Goal: Task Accomplishment & Management: Manage account settings

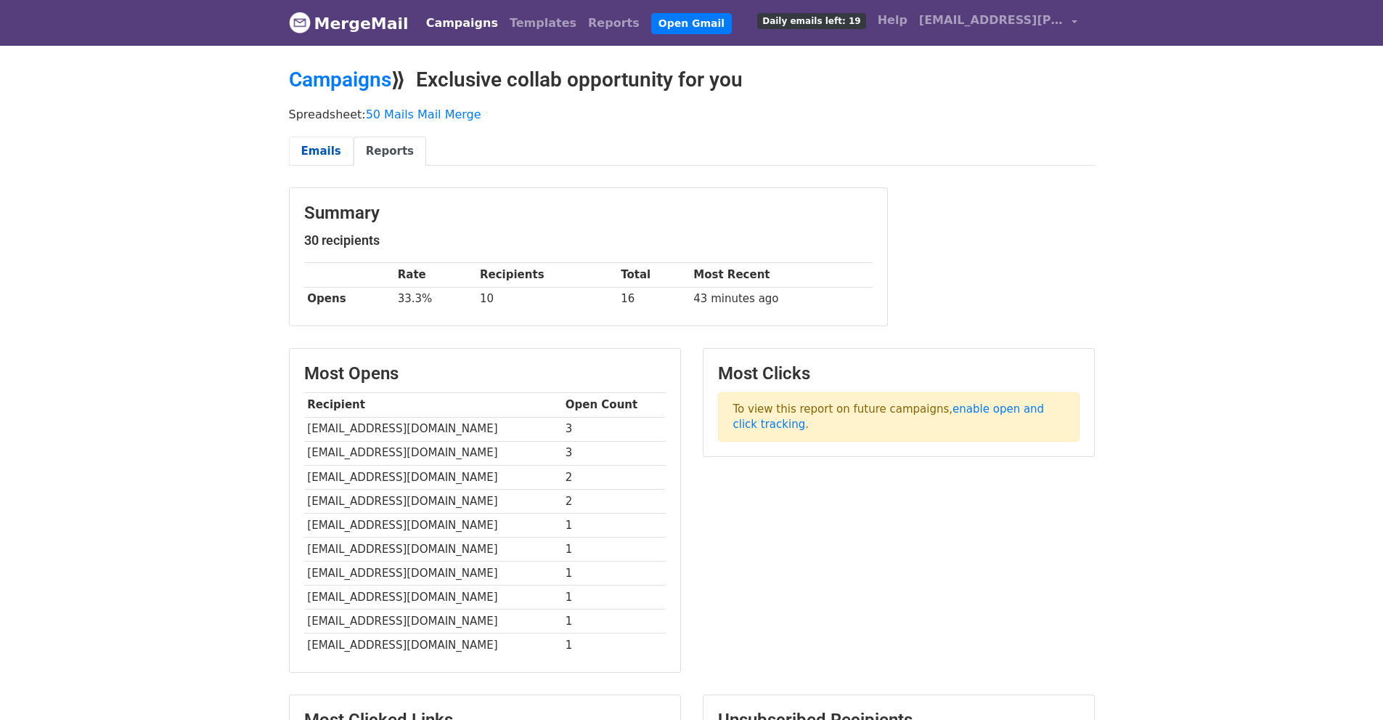
click at [326, 141] on link "Emails" at bounding box center [321, 152] width 65 height 30
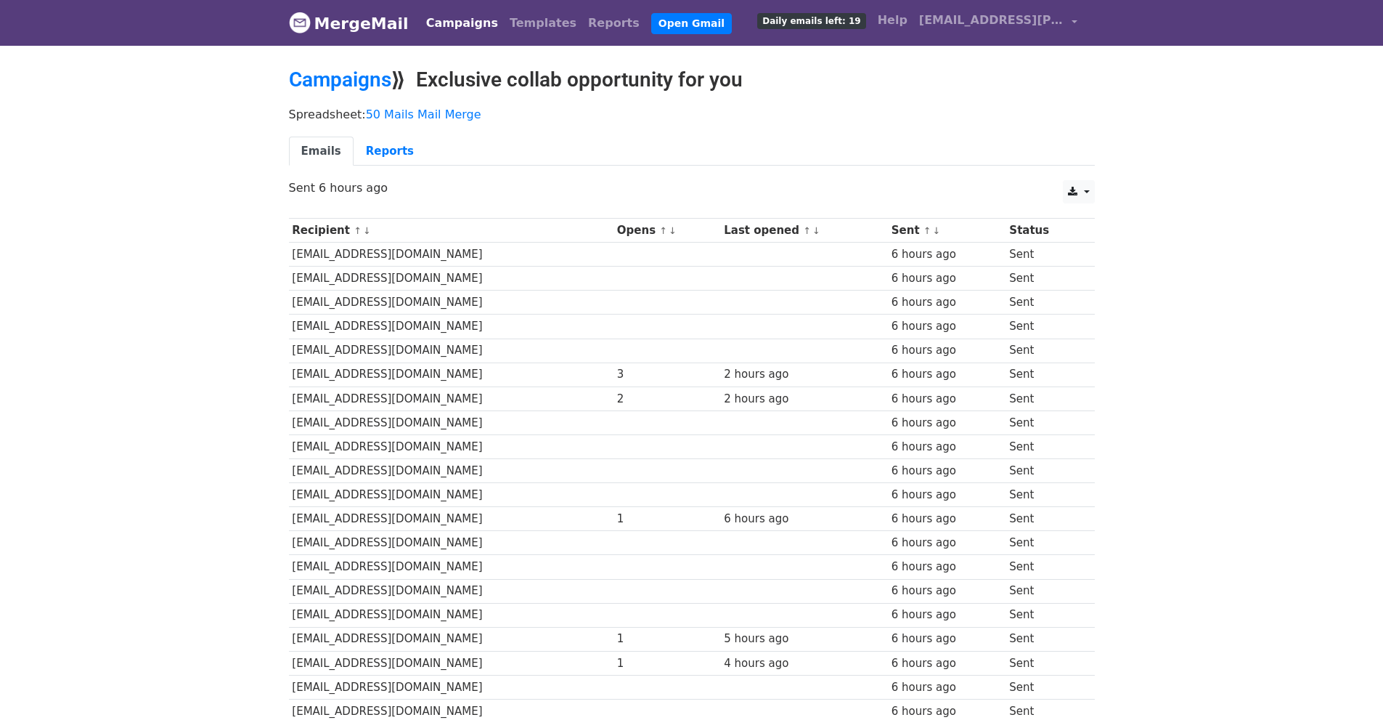
click at [362, 370] on td "[EMAIL_ADDRESS][DOMAIN_NAME]" at bounding box center [451, 374] width 325 height 24
copy tr "[EMAIL_ADDRESS][DOMAIN_NAME]"
click at [298, 374] on td "[EMAIL_ADDRESS][DOMAIN_NAME]" at bounding box center [451, 374] width 325 height 24
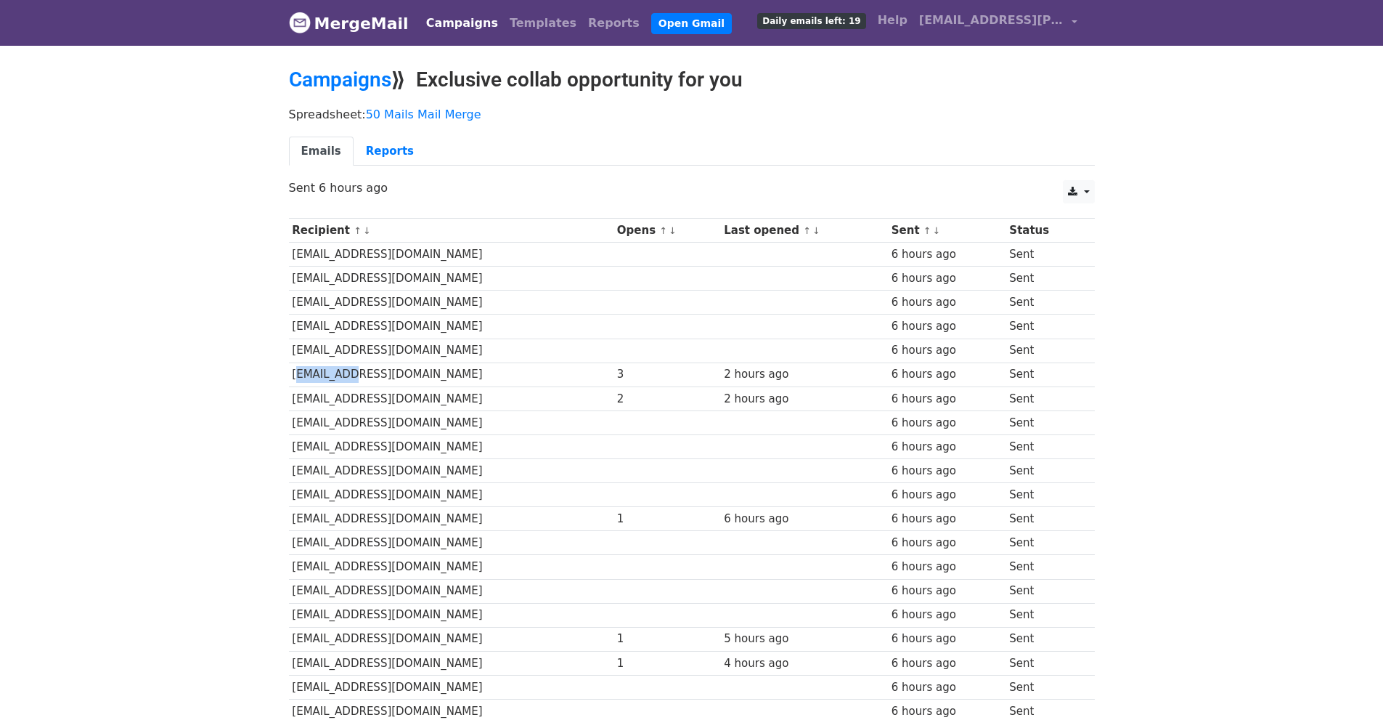
click at [298, 374] on td "[EMAIL_ADDRESS][DOMAIN_NAME]" at bounding box center [451, 374] width 325 height 24
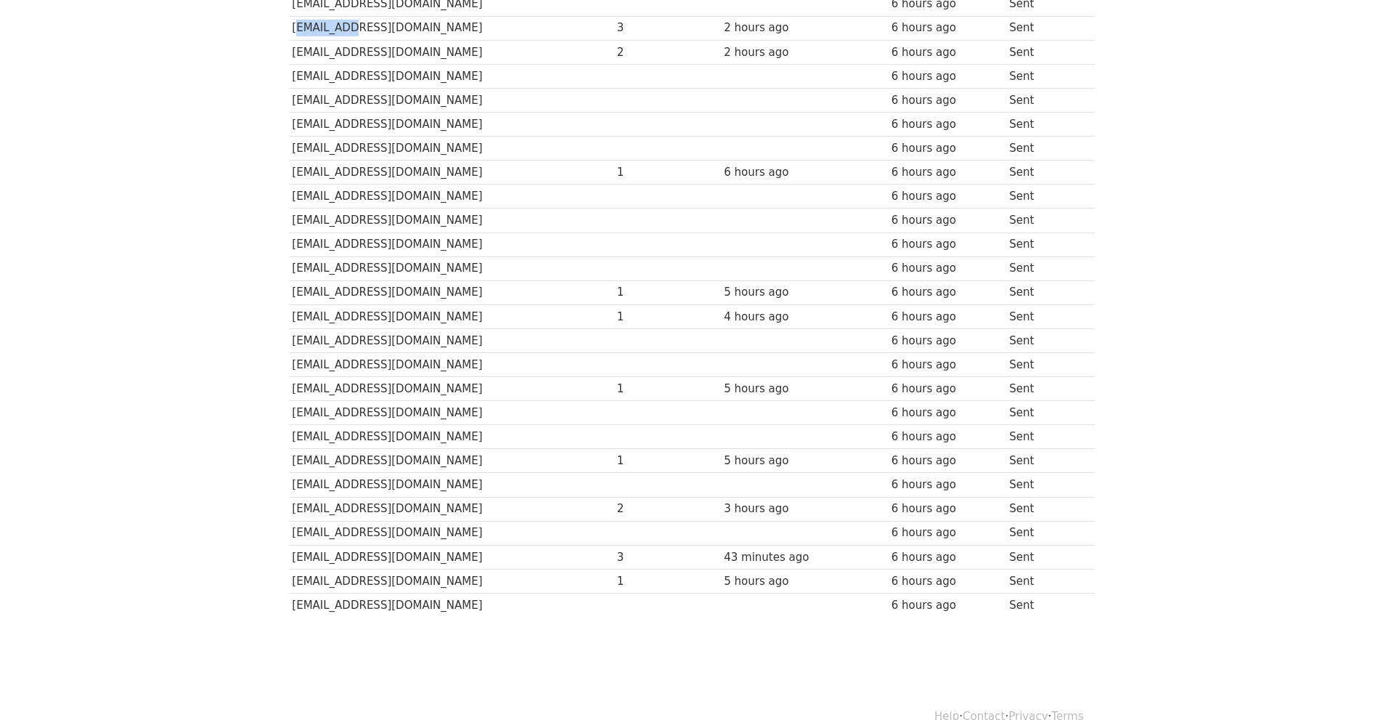
scroll to position [363, 0]
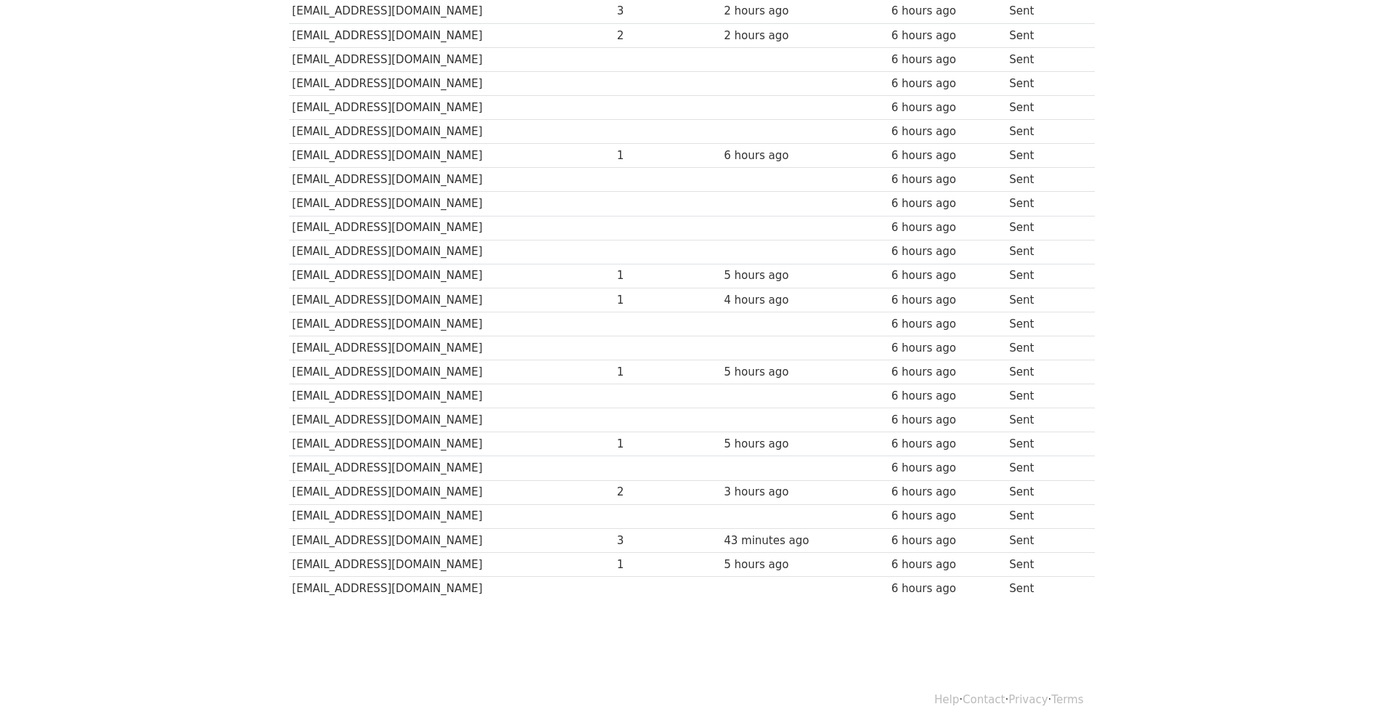
click at [298, 535] on td "[EMAIL_ADDRESS][DOMAIN_NAME]" at bounding box center [451, 540] width 325 height 24
copy td "tashaezeh22"
